Goal: Task Accomplishment & Management: Complete application form

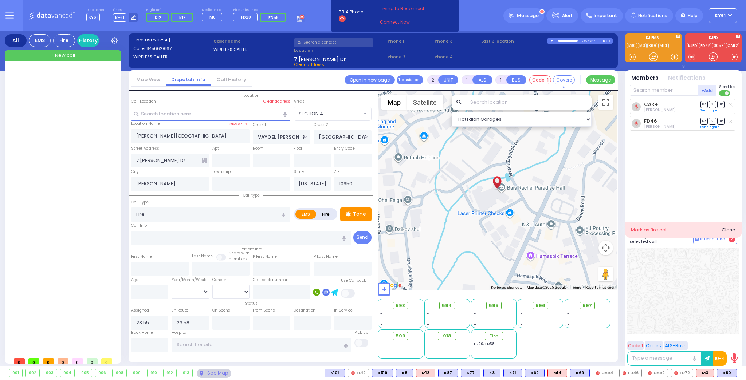
select select "SECTION 4"
select select
click at [89, 57] on div "+ New call" at bounding box center [63, 55] width 117 height 11
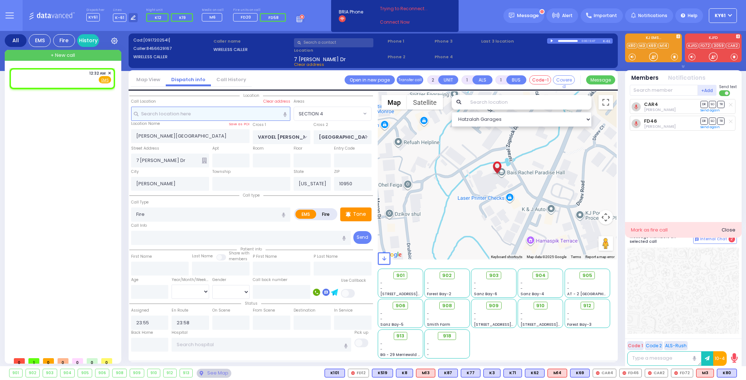
select select
radio input "true"
select select
type input "00:32"
select select "Hatzalah Garages"
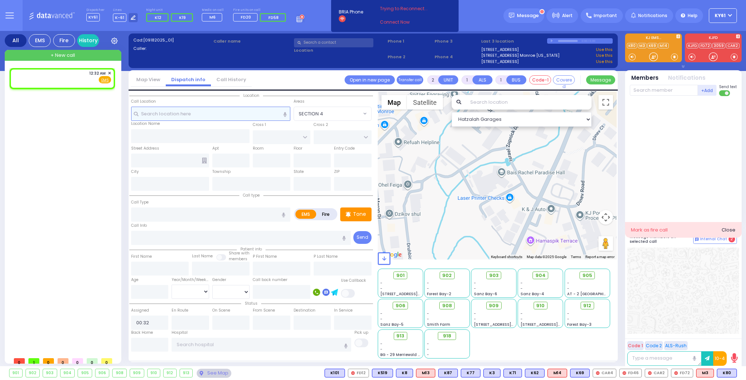
select select
radio input "true"
select select
select select "Hatzalah Garages"
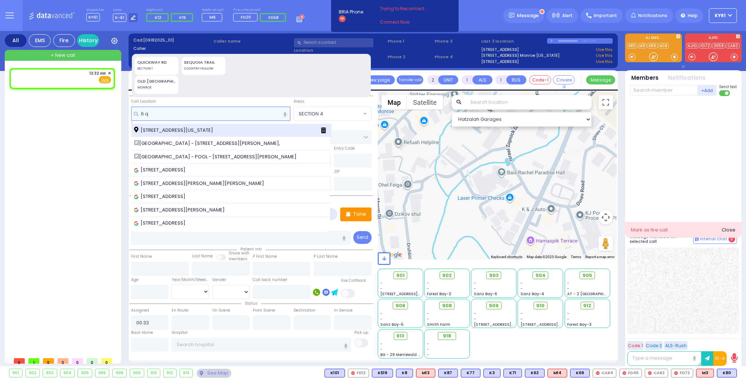
type input "6 q"
click at [189, 131] on span "6 Quickway Road Monroe New York 10950" at bounding box center [175, 130] width 82 height 7
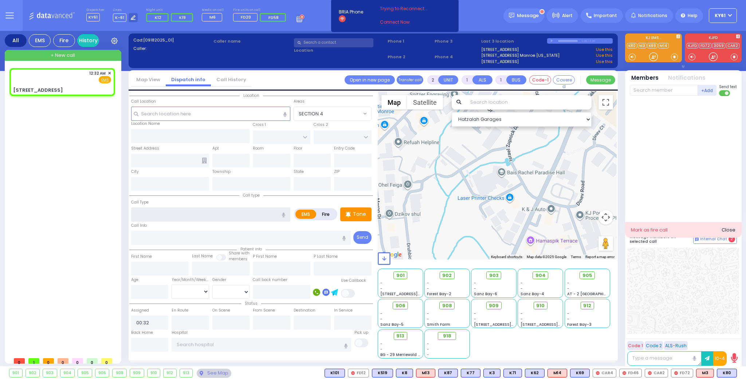
select select
radio input "true"
select select
click at [161, 214] on input "text" at bounding box center [210, 215] width 159 height 14
select select "Hatzalah Garages"
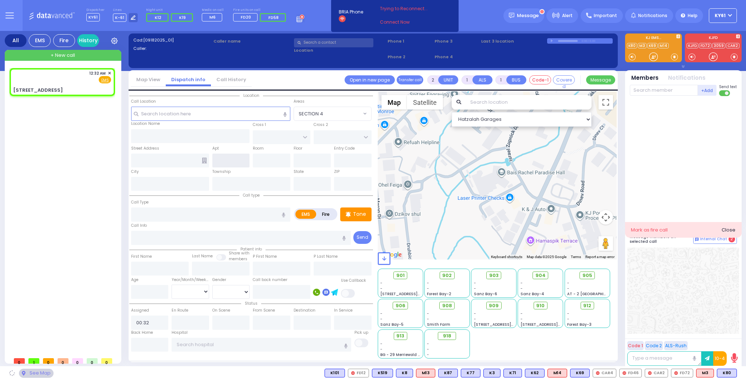
type input "FOREST RD"
type input "LUBLIN WAY"
type input "6 Quickway Road"
type input "Monroe"
type input "[US_STATE]"
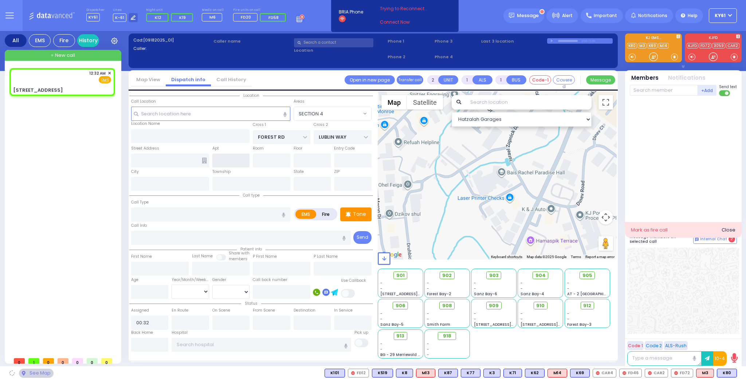
type input "10950"
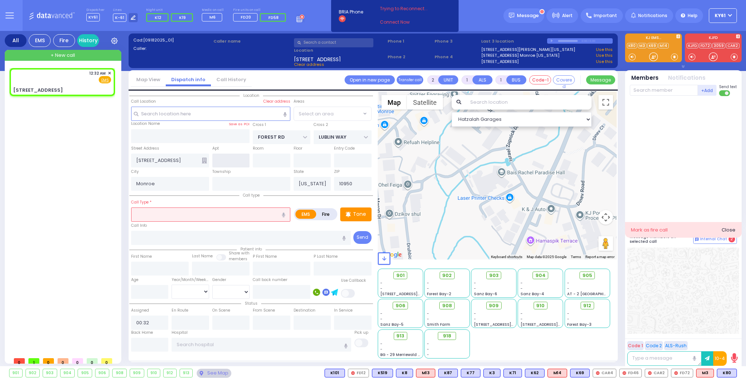
select select "MONROE"
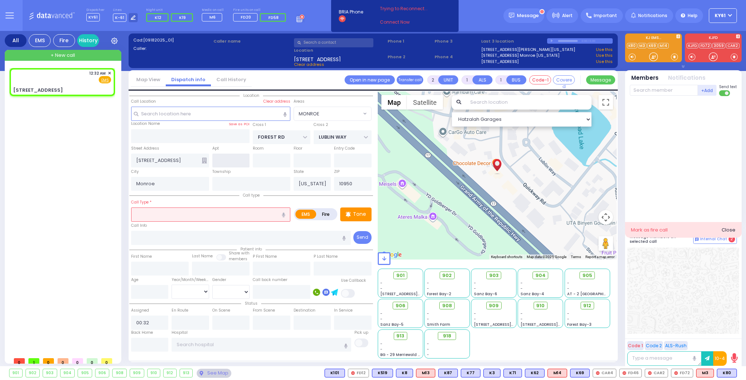
select select
radio input "true"
select select
select select "Hatzalah Garages"
select select "MONROE"
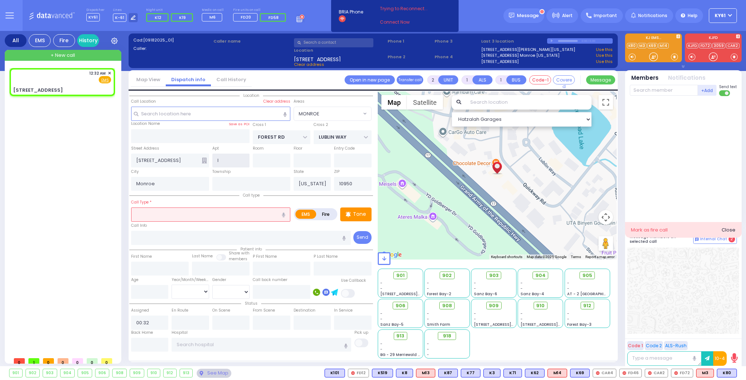
type input "l"
click at [168, 217] on input "text" at bounding box center [210, 215] width 159 height 14
select select
radio input "true"
select select
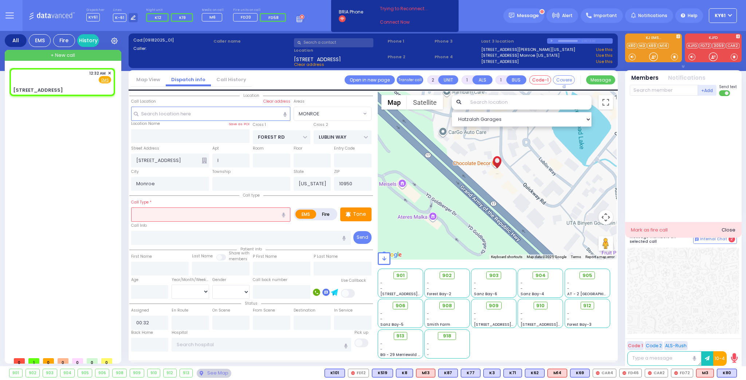
type input "l"
select select "Hatzalah Garages"
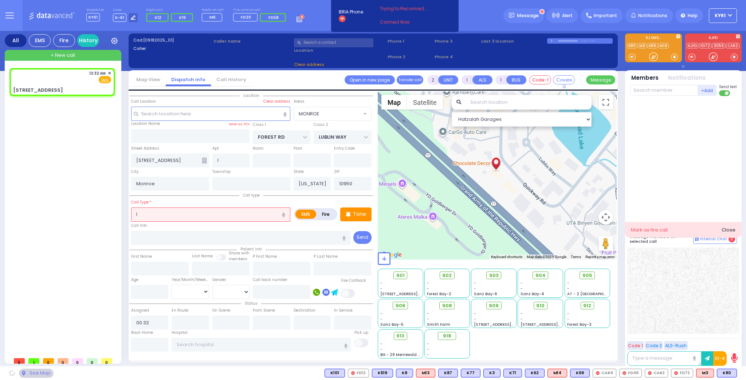
type input "[STREET_ADDRESS]"
select select "MONROE"
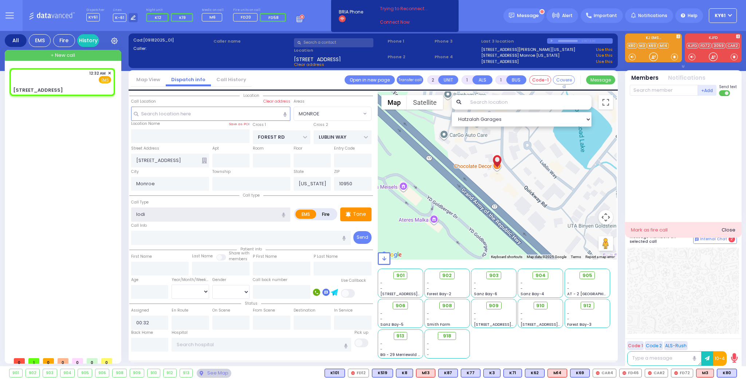
type input "lodib"
select select
radio input "true"
select select
select select "Hatzalah Garages"
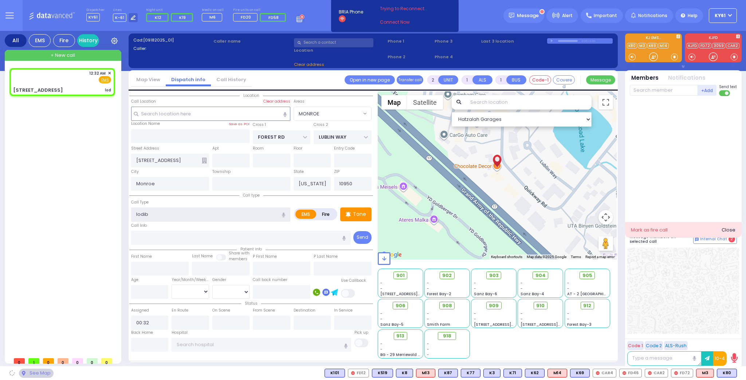
select select "MONROE"
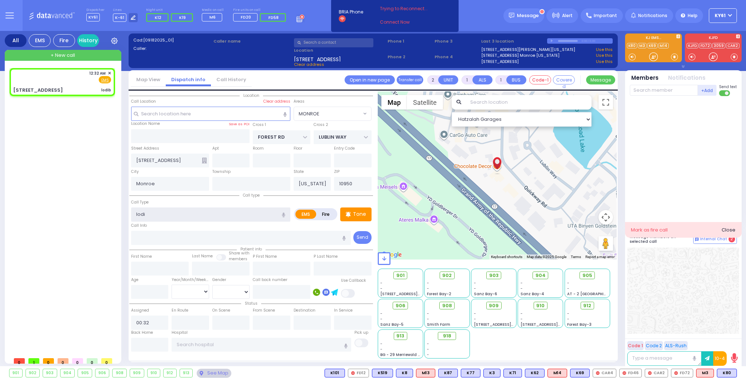
type input "lodin"
select select
radio input "true"
select select
select select "Hatzalah Garages"
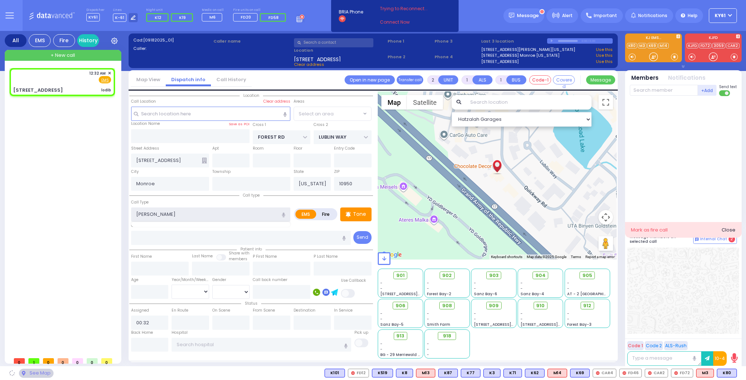
select select "MONROE"
type input "loding"
select select
radio input "true"
select select
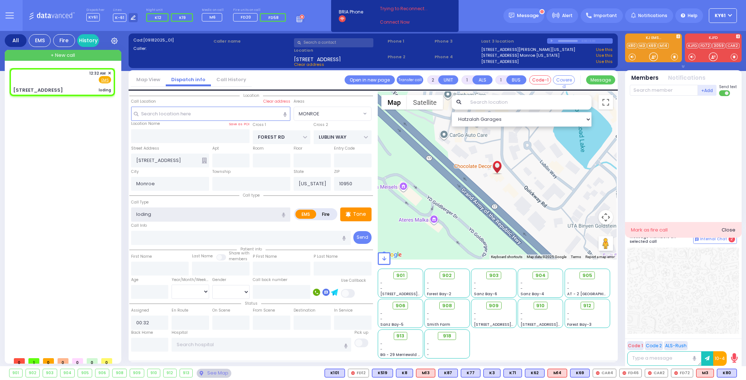
select select "Hatzalah Garages"
select select "MONROE"
type input "loading"
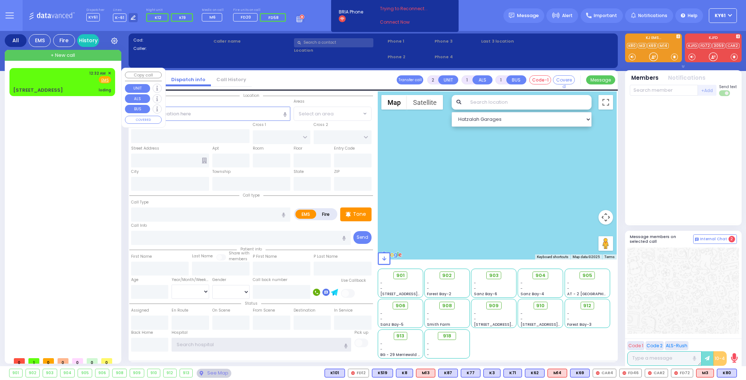
type input "ky61"
click at [72, 85] on div "12:32 AM ✕ Fire EMS [GEOGRAPHIC_DATA]" at bounding box center [62, 82] width 103 height 26
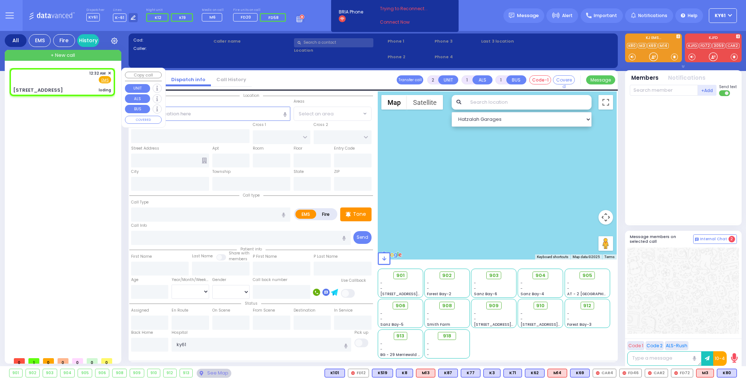
select select
type input "loding"
radio input "true"
select select
type input "00:32"
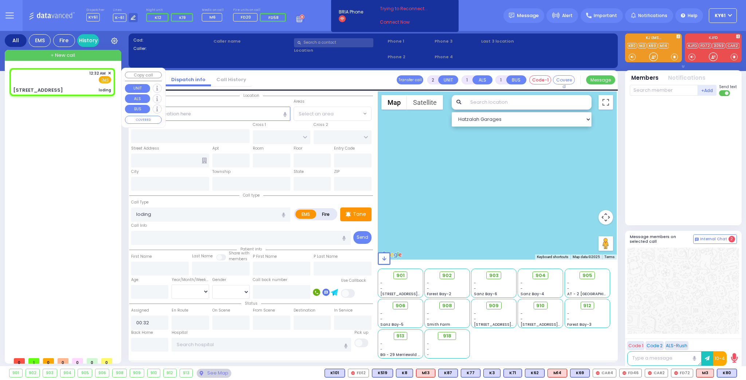
select select "Hatzalah Garages"
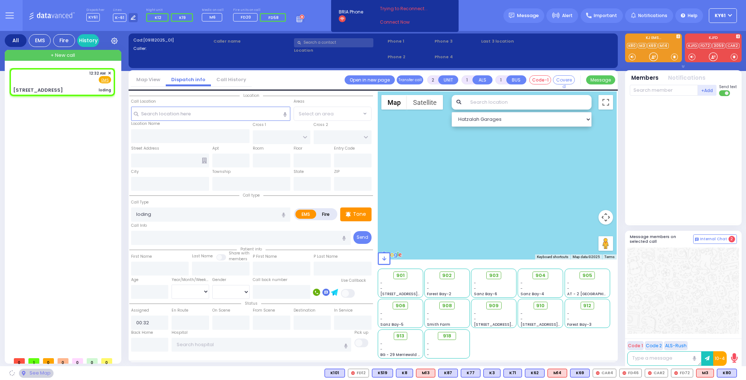
type input "FOREST RD"
type input "LUBLIN WAY"
type input "[STREET_ADDRESS]"
type input "Monroe"
type input "[US_STATE]"
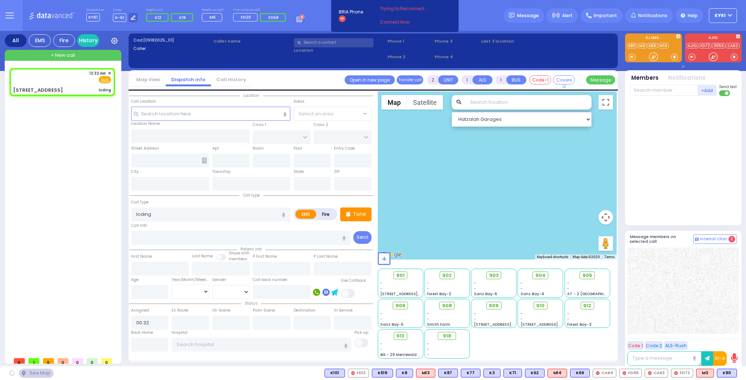
type input "10950"
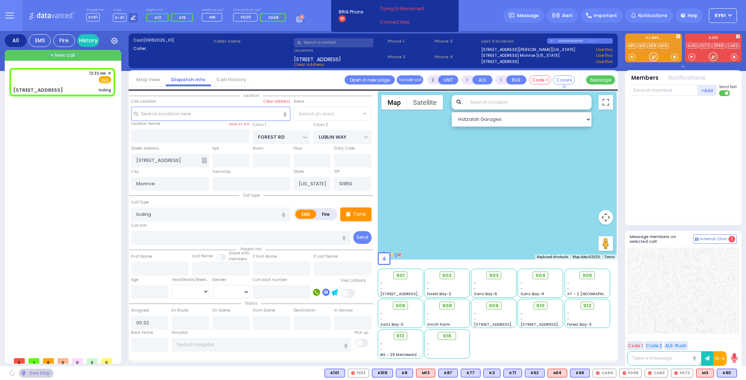
select select "MONROE"
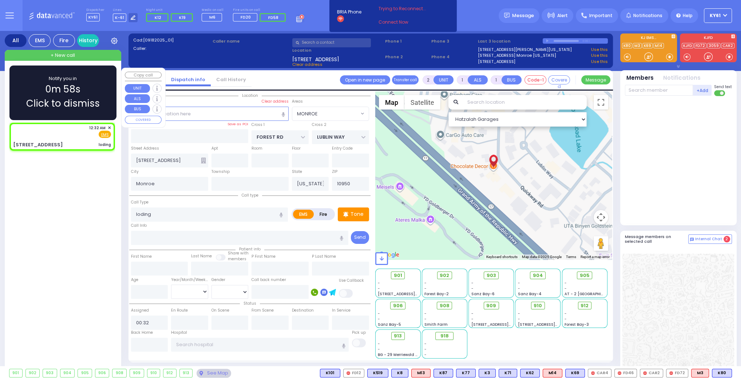
click at [91, 101] on span "Click to dismiss" at bounding box center [63, 103] width 74 height 14
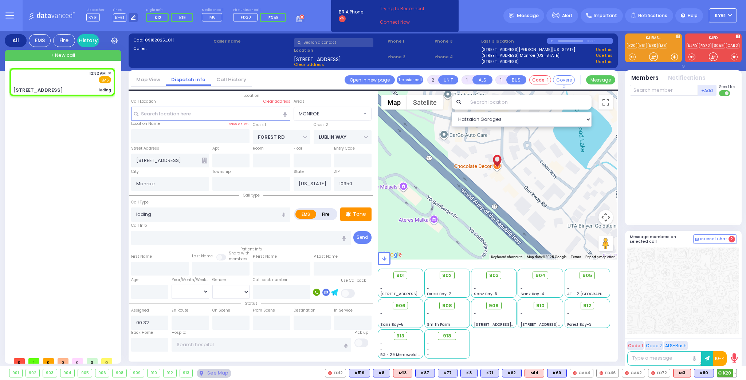
click at [723, 372] on span "K20" at bounding box center [726, 373] width 19 height 8
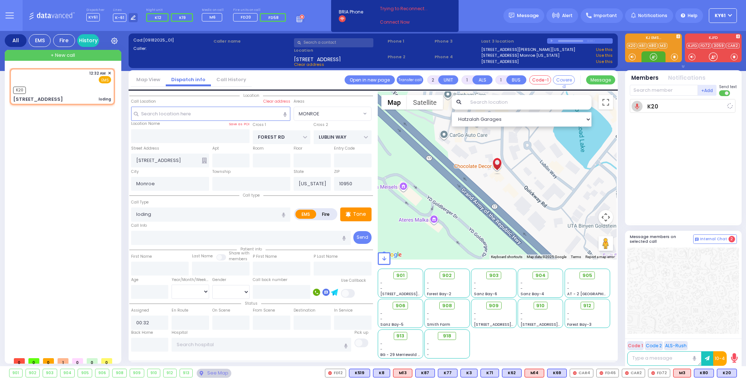
select select
radio input "true"
select select
type input "00:34"
select select "Hatzalah Garages"
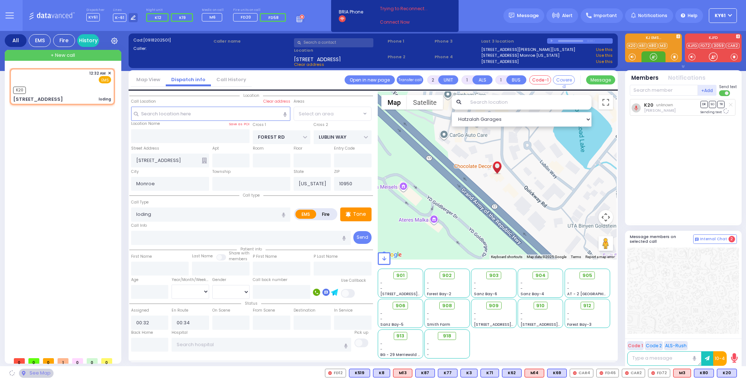
select select "MONROE"
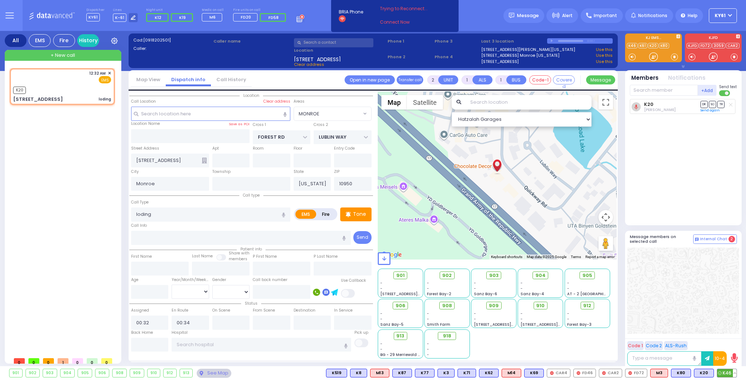
drag, startPoint x: 724, startPoint y: 373, endPoint x: 696, endPoint y: 365, distance: 28.4
click at [0, 0] on span "K46" at bounding box center [0, 0] width 0 height 0
select select
radio input "true"
select select
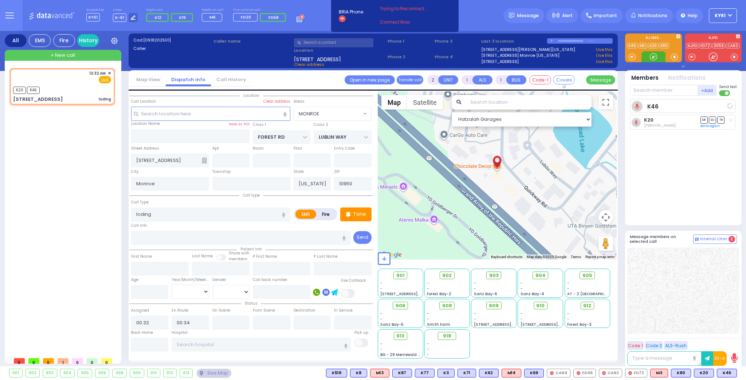
select select "Hatzalah Garages"
select select "MONROE"
